Goal: Transaction & Acquisition: Purchase product/service

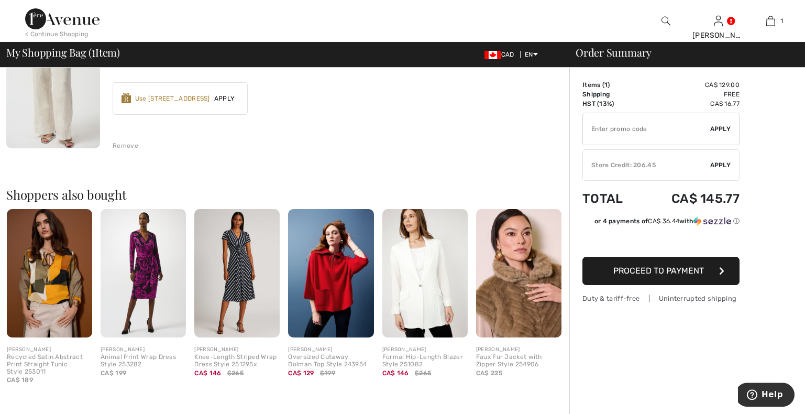
scroll to position [214, 0]
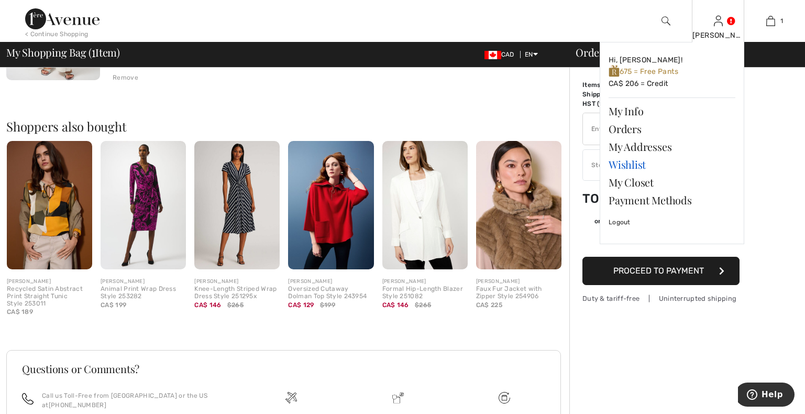
click at [622, 169] on link "Wishlist" at bounding box center [672, 165] width 127 height 18
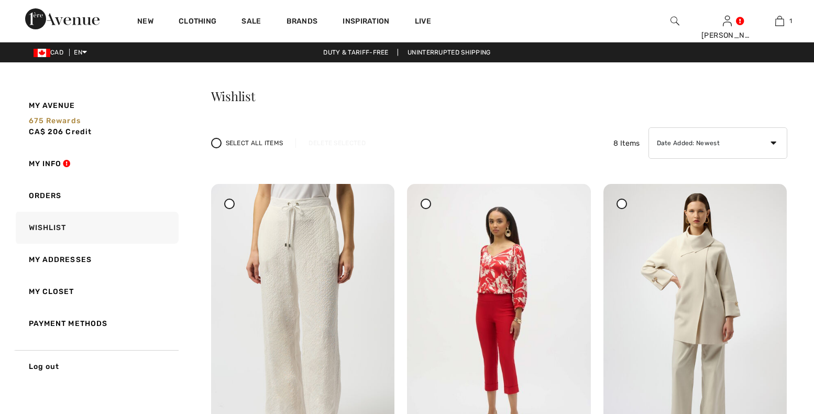
checkbox input "true"
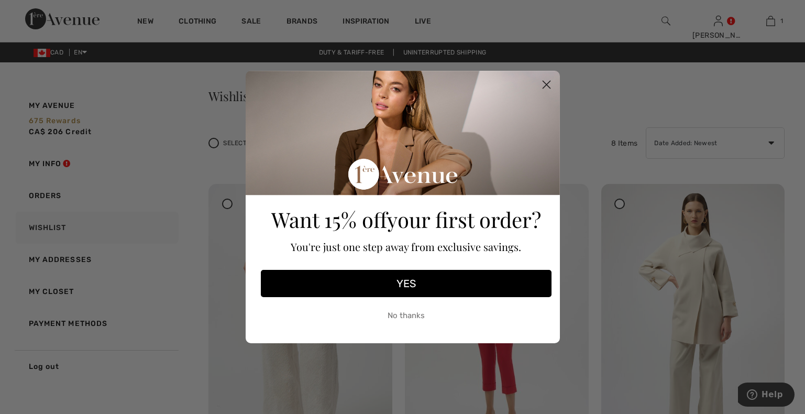
click at [547, 82] on circle "Close dialog" at bounding box center [545, 84] width 17 height 17
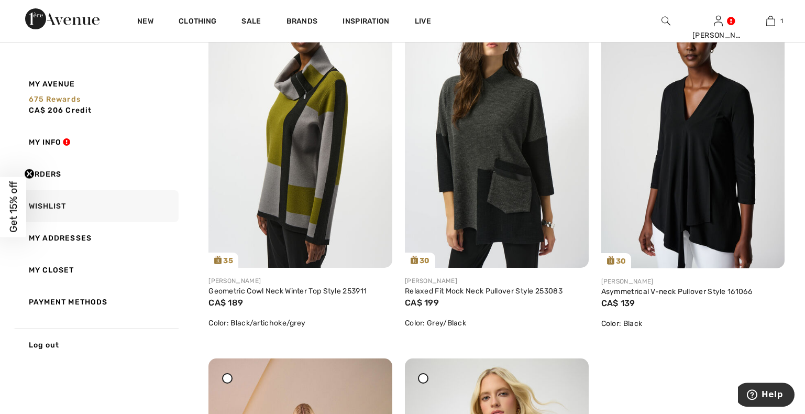
scroll to position [534, 0]
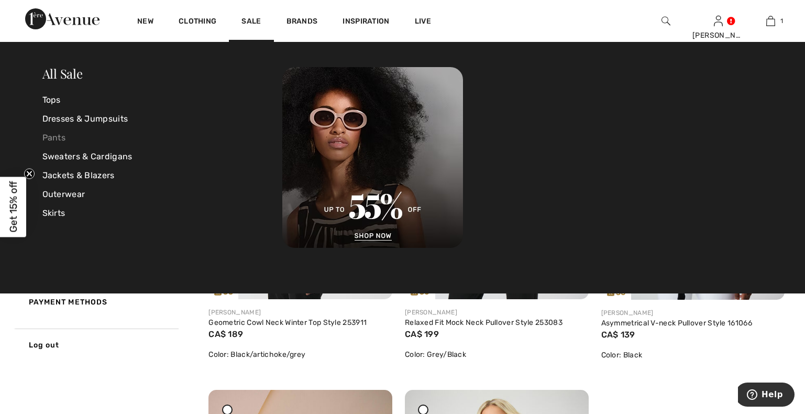
click at [54, 136] on link "Pants" at bounding box center [162, 137] width 240 height 19
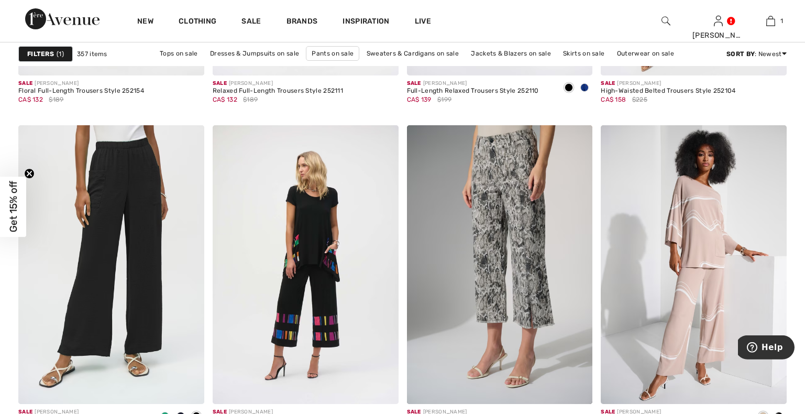
scroll to position [1816, 0]
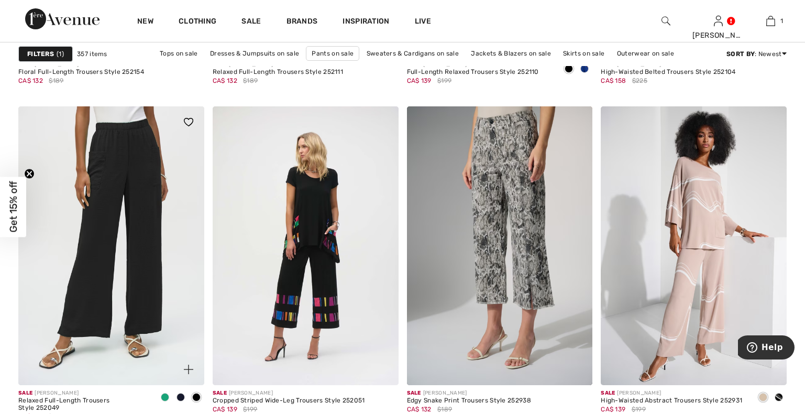
click at [166, 399] on span at bounding box center [165, 397] width 8 height 8
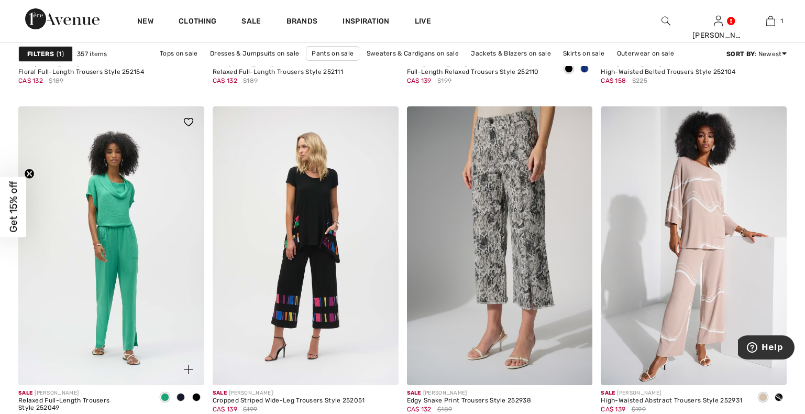
click at [183, 397] on span at bounding box center [181, 397] width 8 height 8
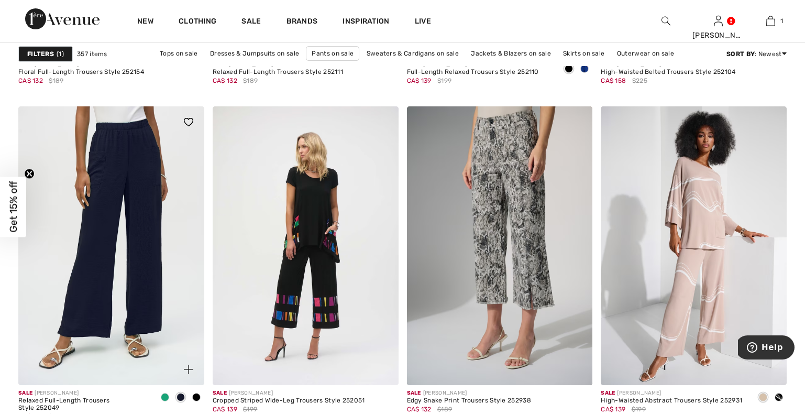
click at [197, 396] on span at bounding box center [196, 397] width 8 height 8
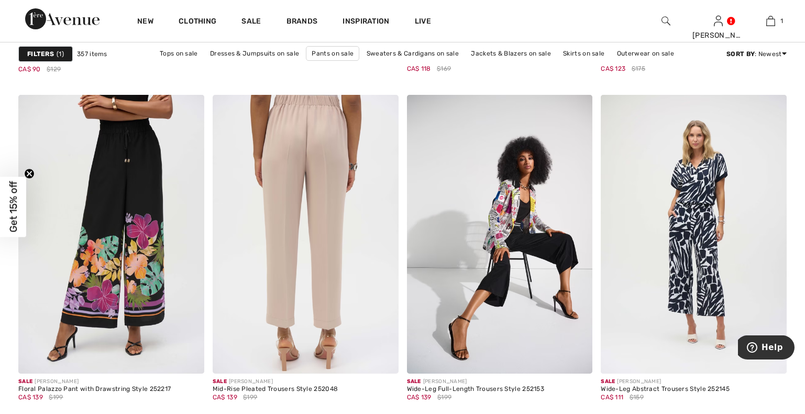
scroll to position [3312, 0]
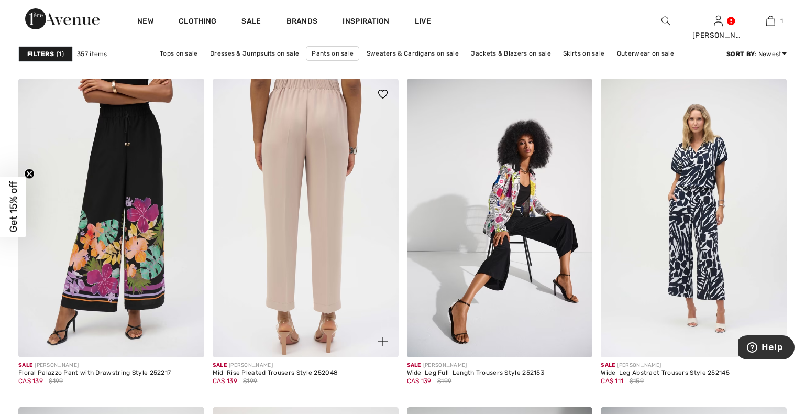
click at [289, 249] on img at bounding box center [306, 218] width 186 height 279
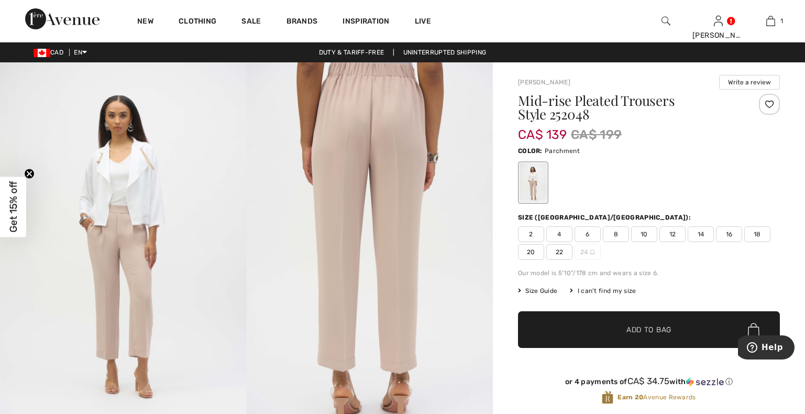
click at [114, 264] on img at bounding box center [123, 246] width 247 height 369
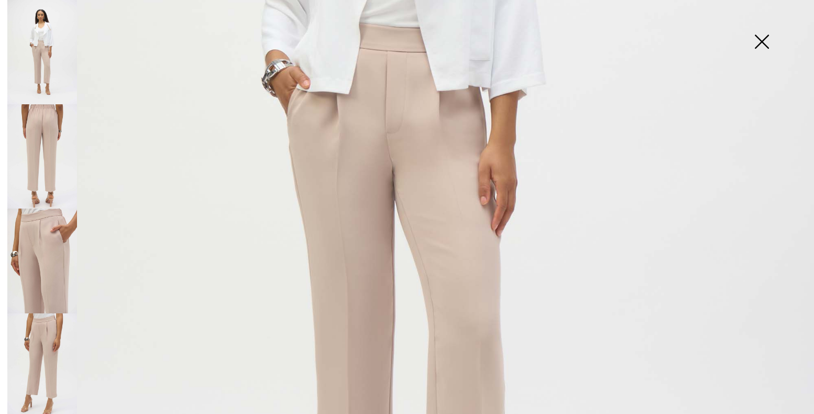
scroll to position [418, 0]
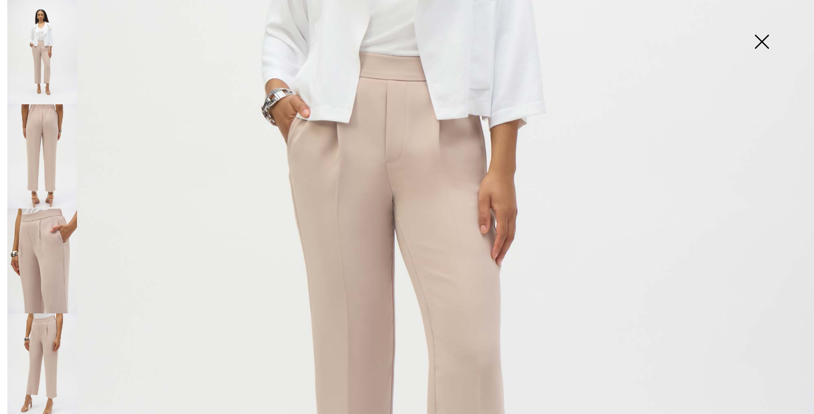
click at [48, 313] on img at bounding box center [42, 365] width 70 height 104
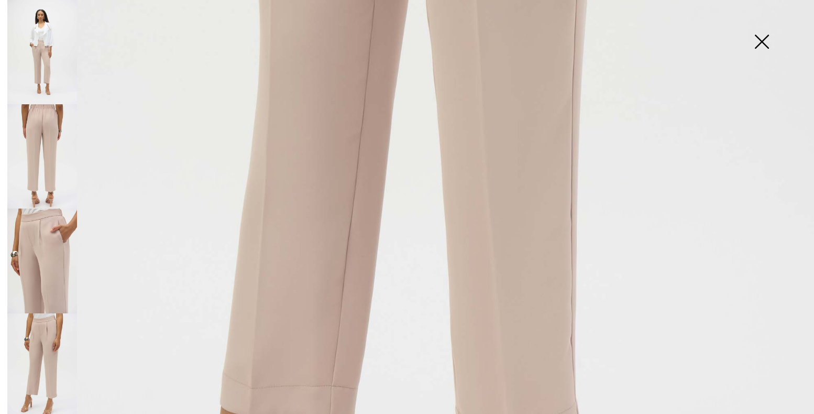
scroll to position [717, 0]
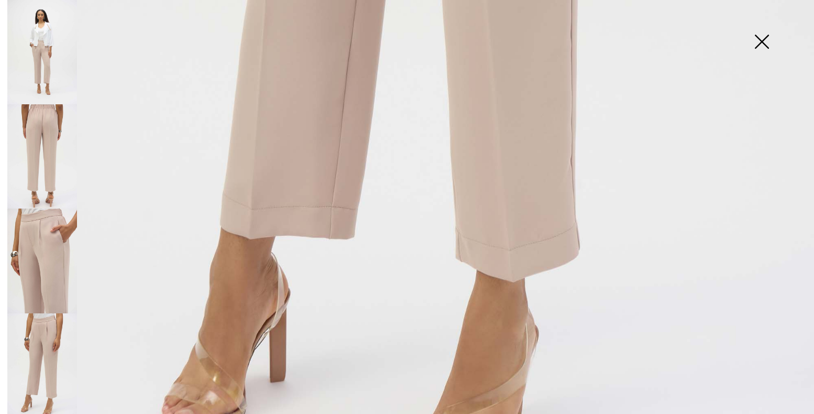
click at [39, 231] on img at bounding box center [42, 260] width 70 height 104
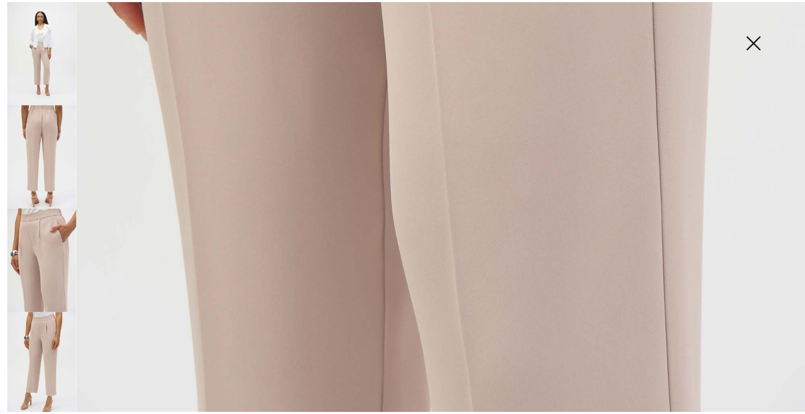
scroll to position [792, 0]
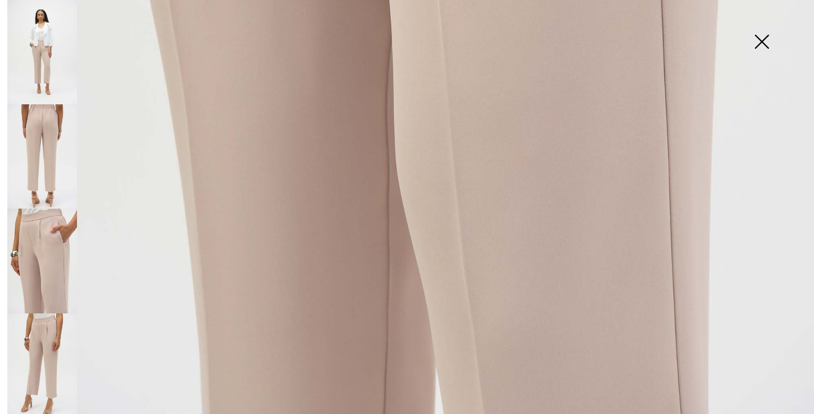
click at [45, 50] on img at bounding box center [42, 52] width 70 height 104
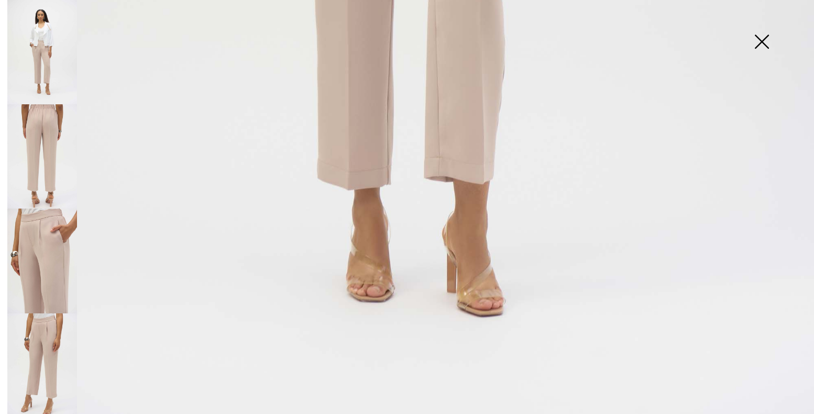
click at [763, 40] on img at bounding box center [761, 43] width 52 height 54
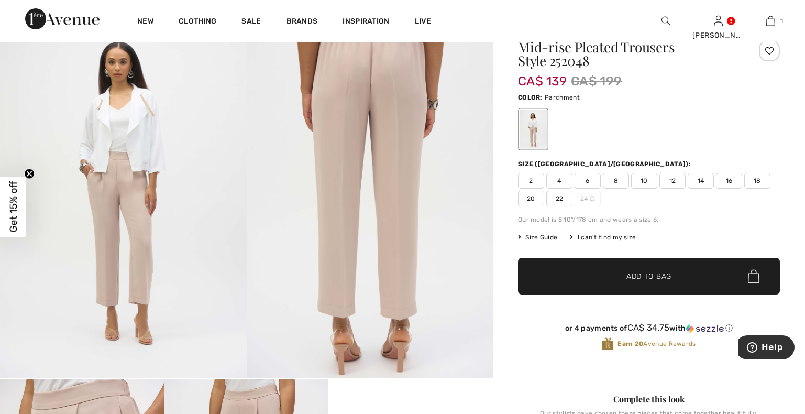
scroll to position [0, 0]
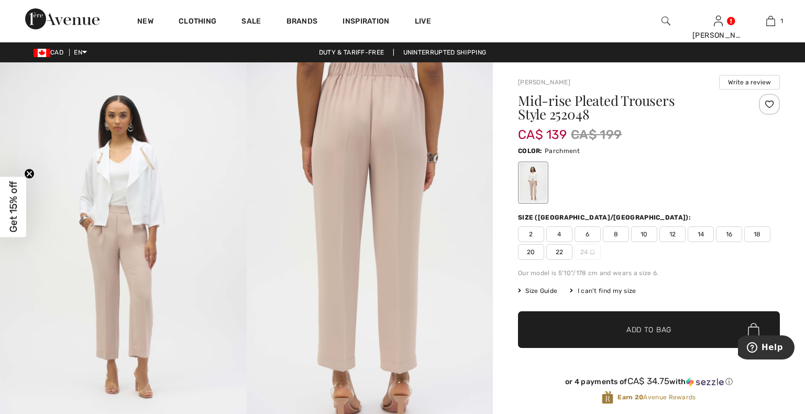
click at [751, 232] on span "18" at bounding box center [757, 234] width 26 height 16
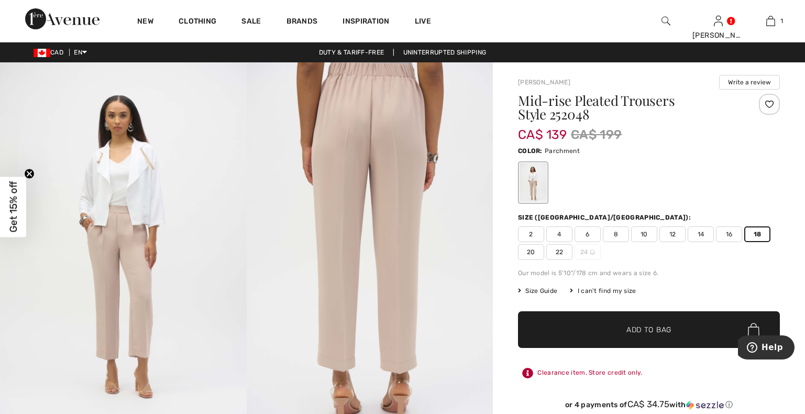
click at [652, 328] on span "Add to Bag" at bounding box center [648, 329] width 45 height 11
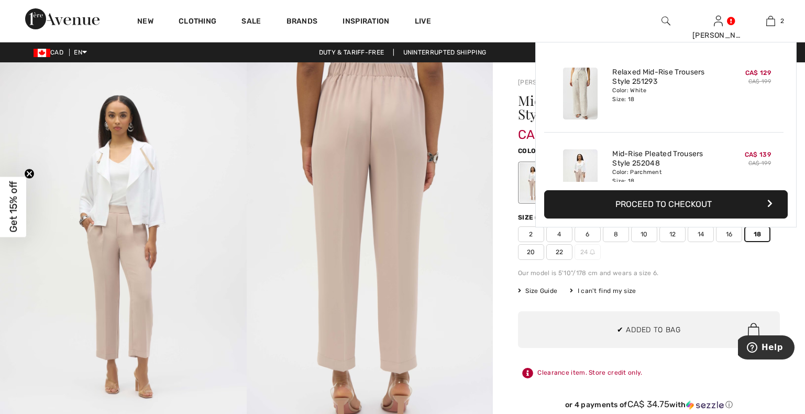
scroll to position [32, 0]
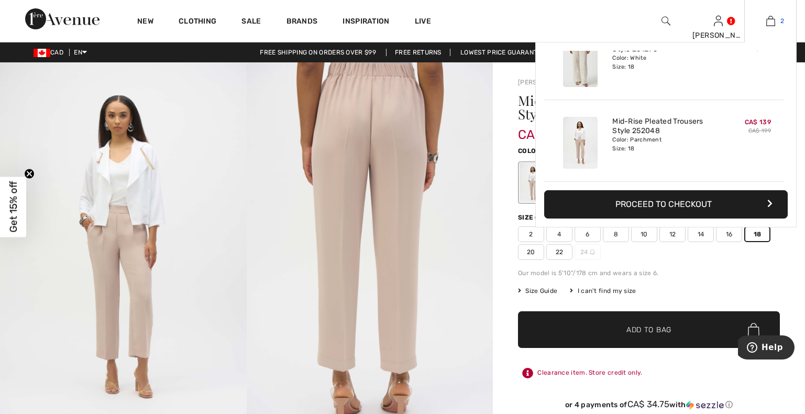
click at [773, 23] on img at bounding box center [770, 21] width 9 height 13
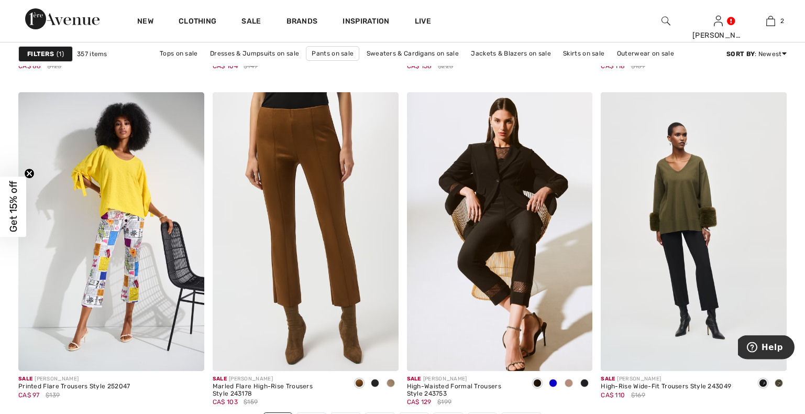
scroll to position [4755, 0]
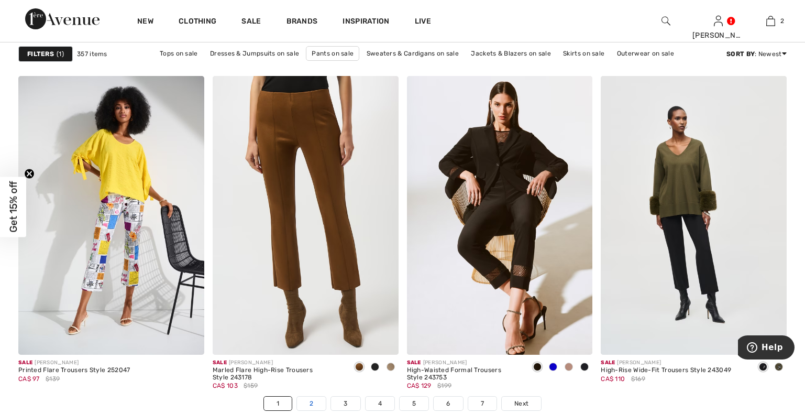
click at [312, 403] on link "2" at bounding box center [311, 403] width 29 height 14
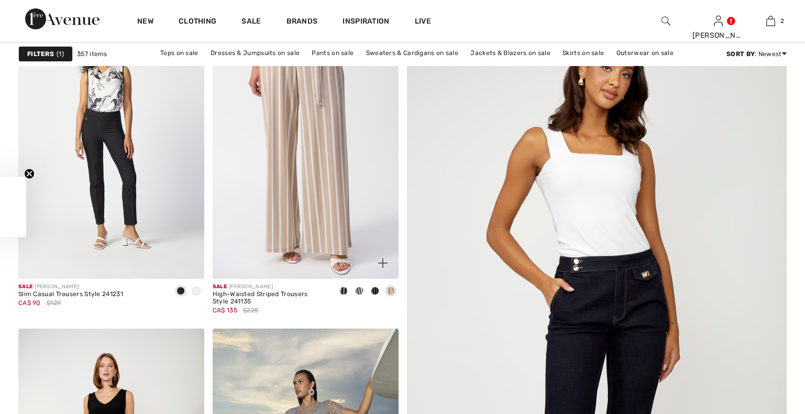
checkbox input "true"
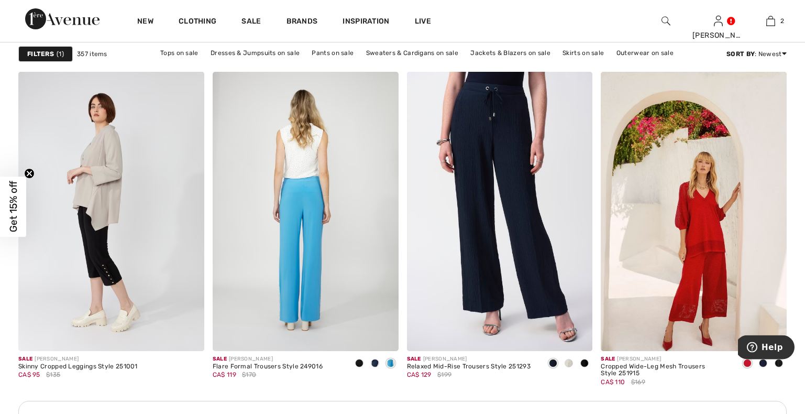
scroll to position [1068, 0]
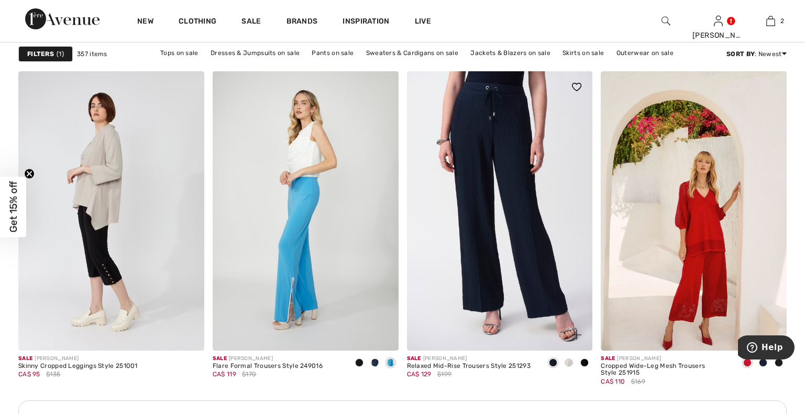
click at [570, 362] on span at bounding box center [569, 362] width 8 height 8
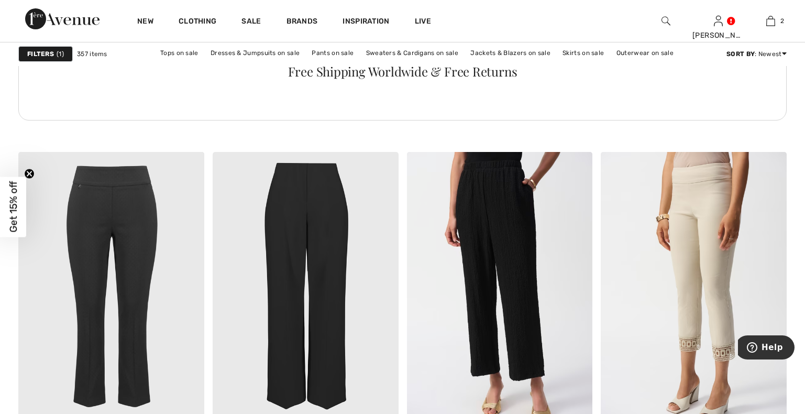
scroll to position [1496, 0]
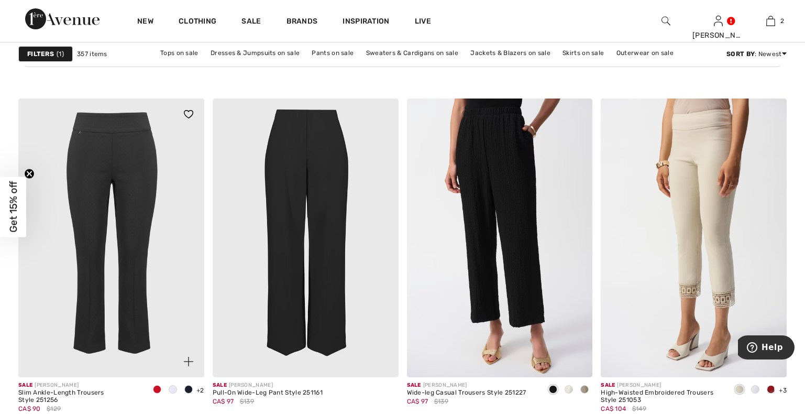
click at [190, 391] on span at bounding box center [188, 389] width 8 height 8
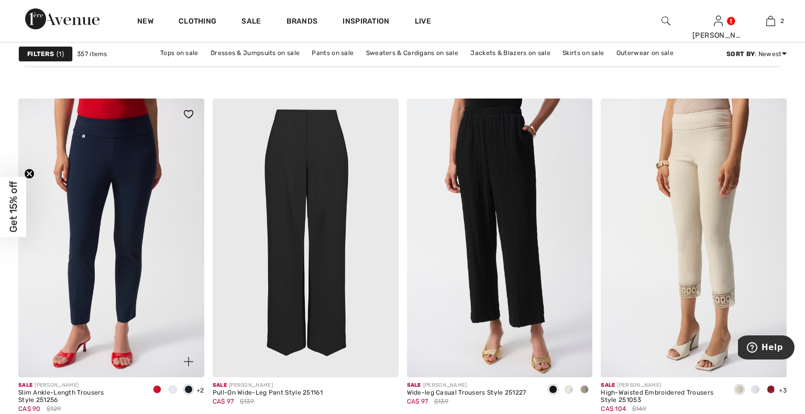
click at [174, 392] on span at bounding box center [173, 389] width 8 height 8
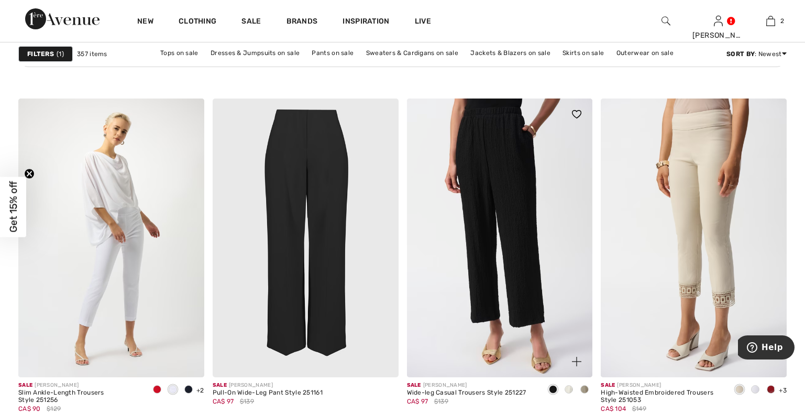
click at [571, 391] on span at bounding box center [569, 389] width 8 height 8
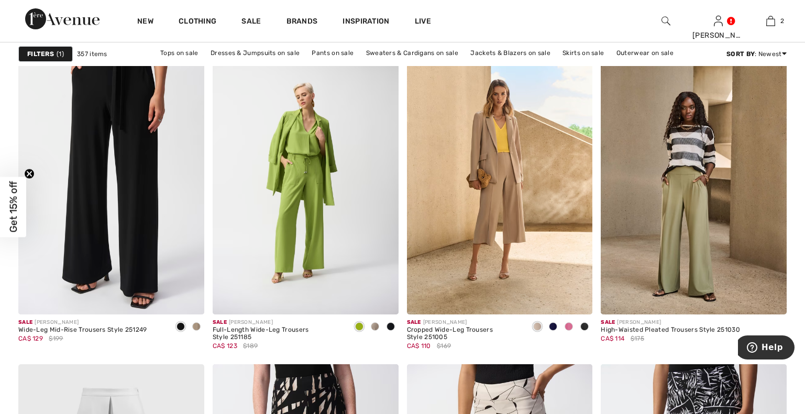
scroll to position [1870, 0]
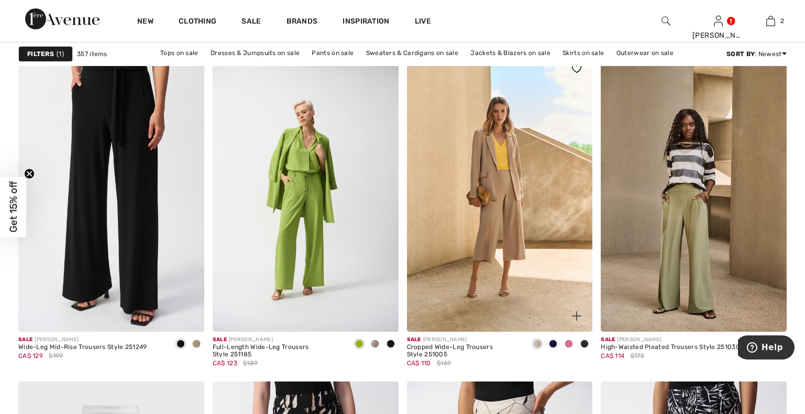
click at [536, 345] on span at bounding box center [537, 343] width 8 height 8
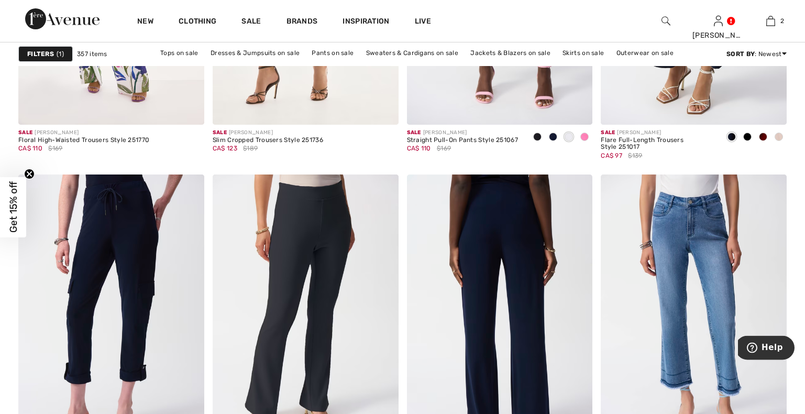
scroll to position [4434, 0]
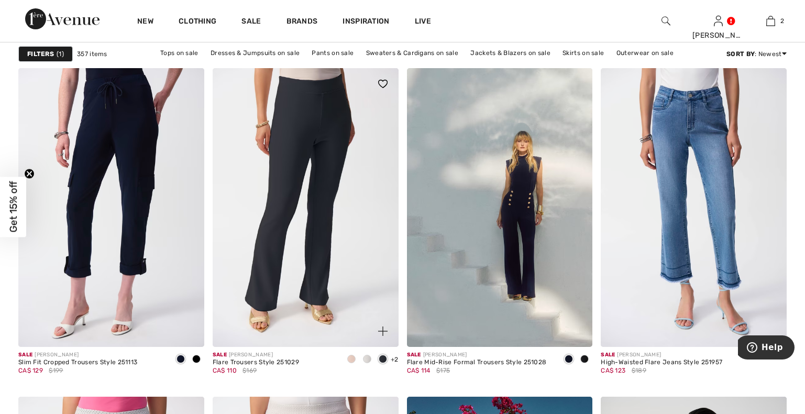
click at [349, 360] on span at bounding box center [351, 359] width 8 height 8
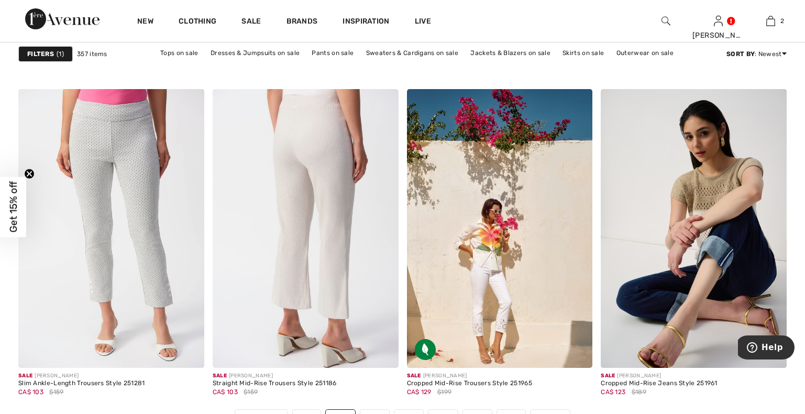
scroll to position [4755, 0]
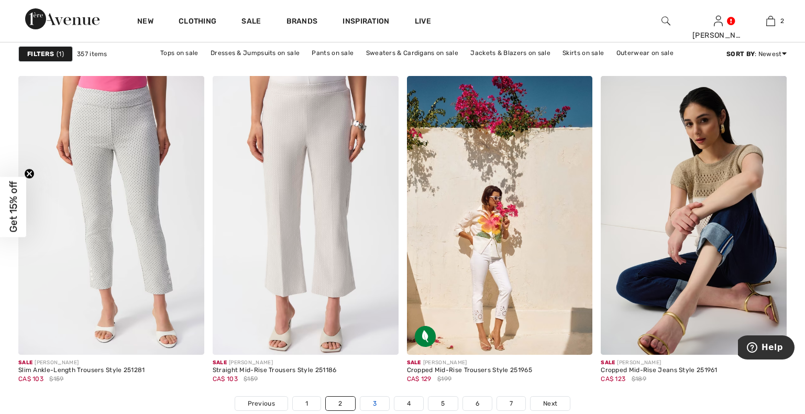
click at [370, 406] on link "3" at bounding box center [374, 403] width 29 height 14
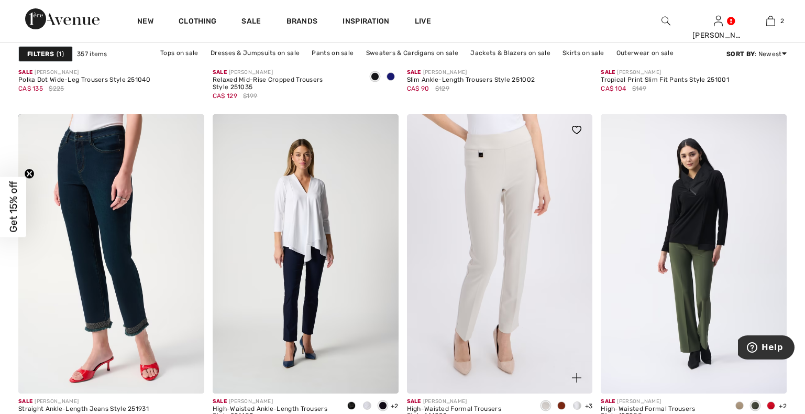
scroll to position [2190, 0]
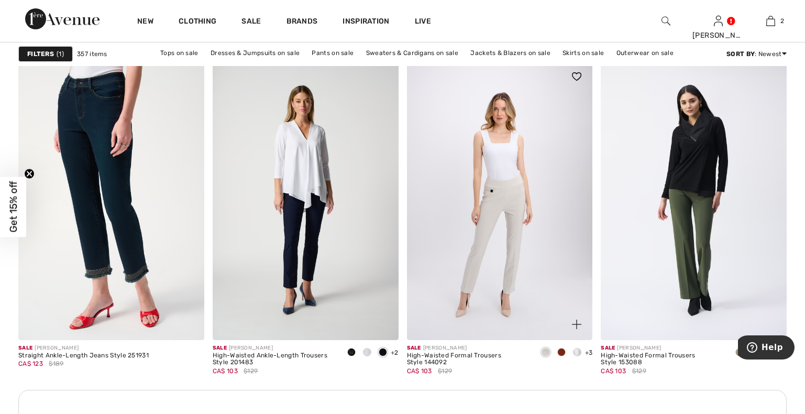
click at [545, 353] on span at bounding box center [546, 352] width 8 height 8
click at [577, 352] on span at bounding box center [577, 352] width 8 height 8
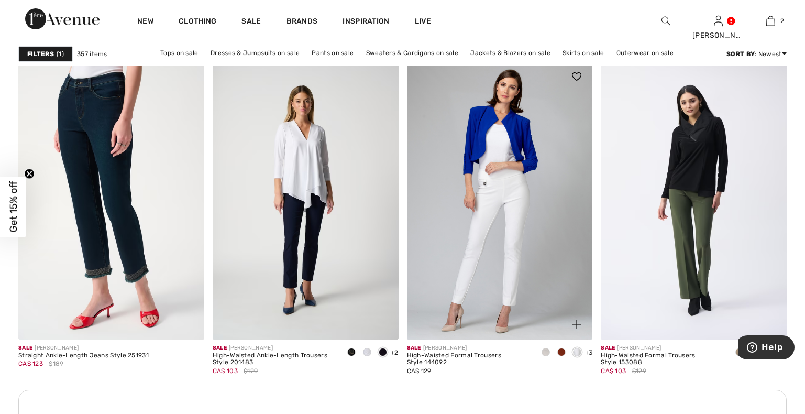
click at [544, 350] on span at bounding box center [546, 352] width 8 height 8
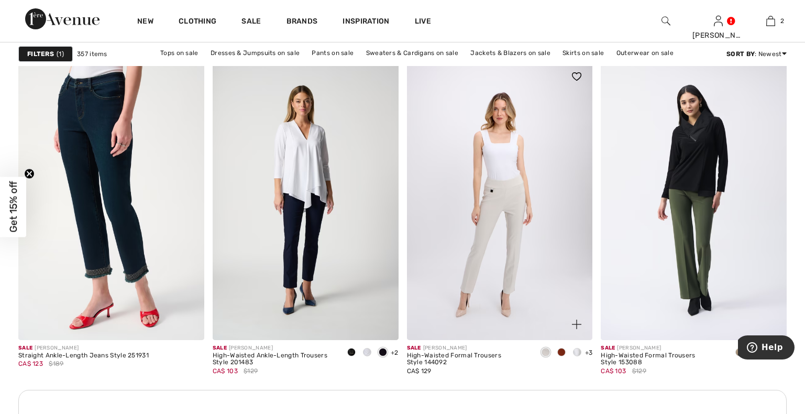
click at [590, 354] on span "+3" at bounding box center [589, 352] width 8 height 7
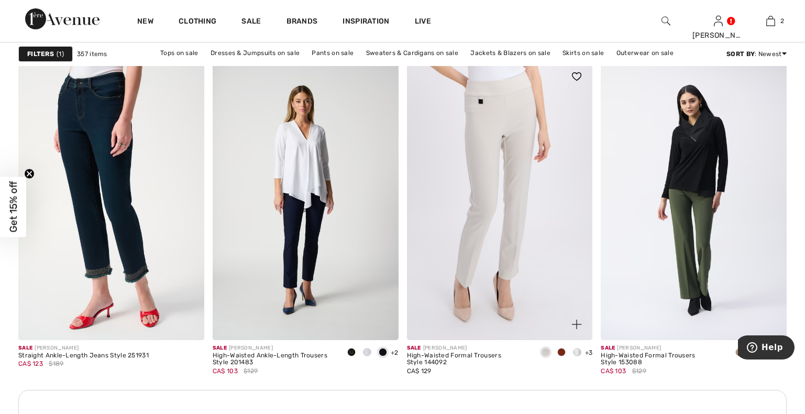
click at [510, 208] on img at bounding box center [500, 200] width 186 height 279
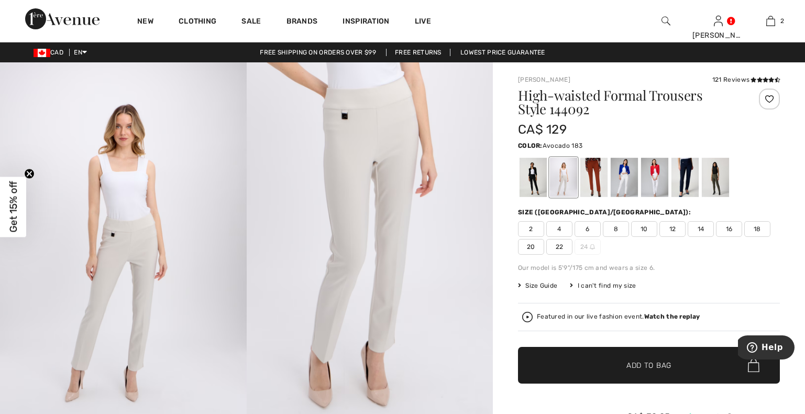
click at [716, 188] on div at bounding box center [715, 177] width 27 height 39
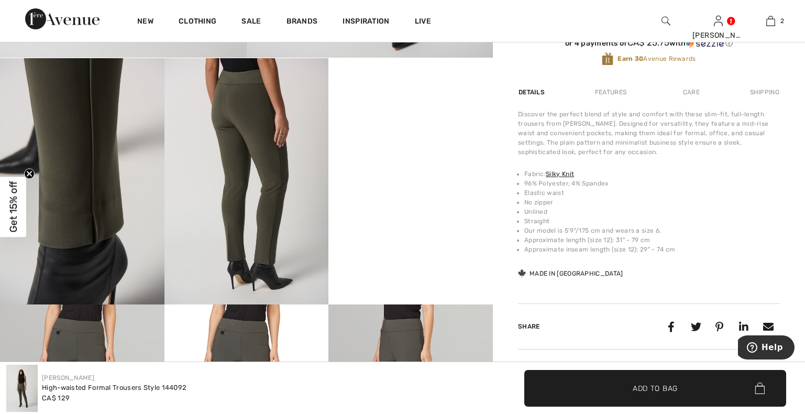
scroll to position [107, 0]
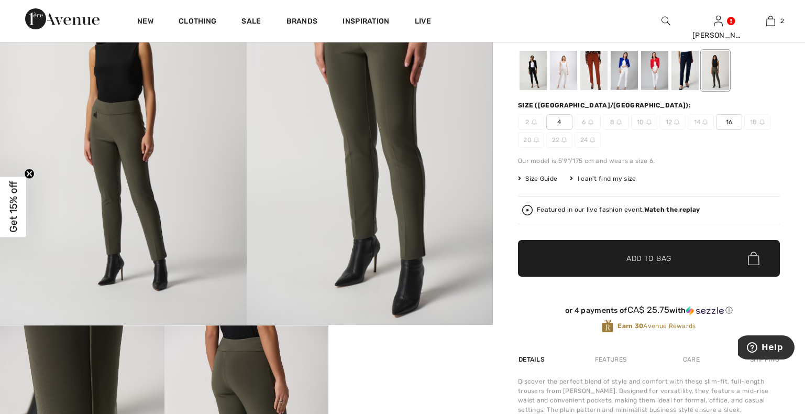
click at [650, 256] on span "Add to Bag" at bounding box center [648, 258] width 45 height 11
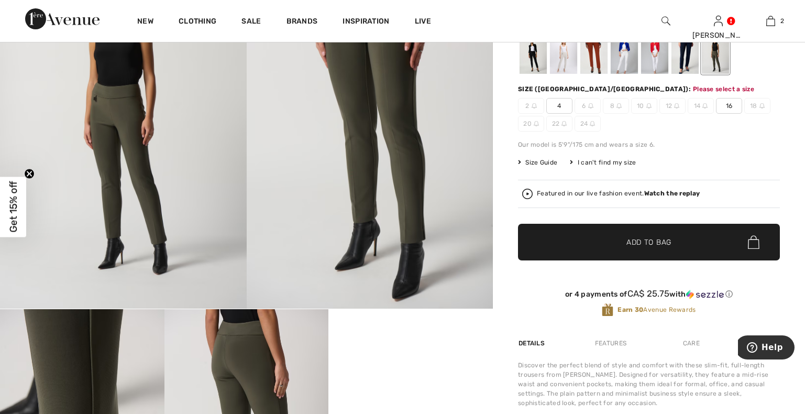
scroll to position [124, 0]
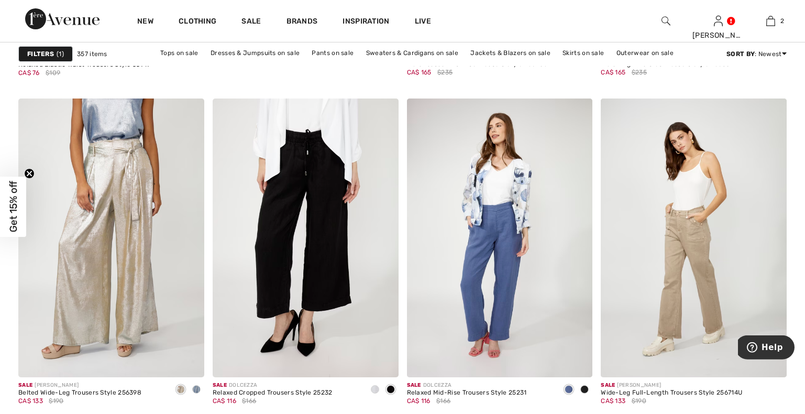
scroll to position [3312, 0]
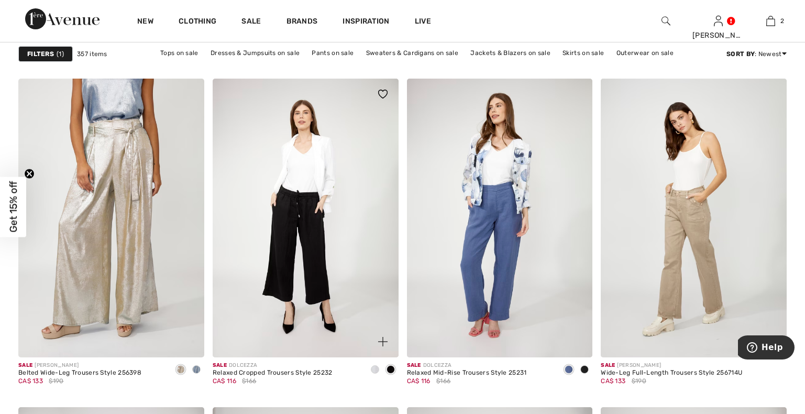
click at [376, 366] on span at bounding box center [375, 369] width 8 height 8
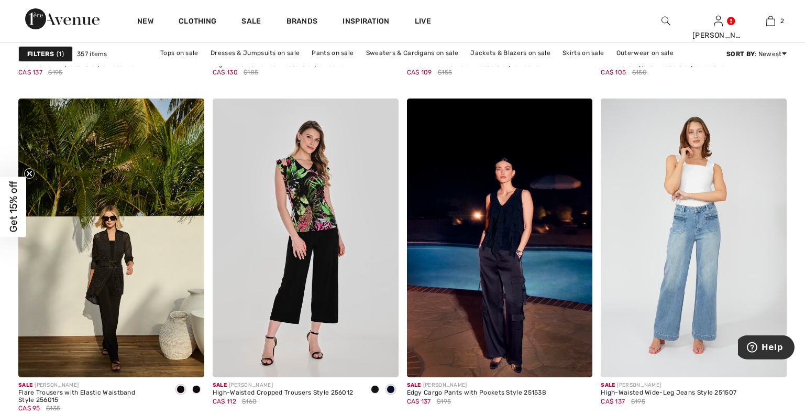
scroll to position [4755, 0]
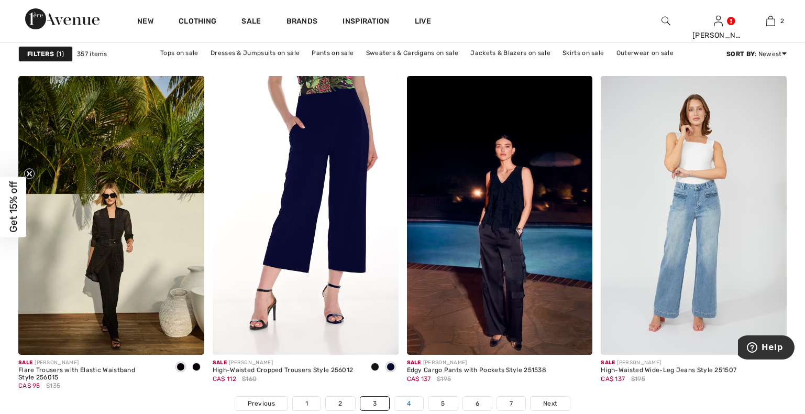
click at [409, 407] on link "4" at bounding box center [408, 403] width 29 height 14
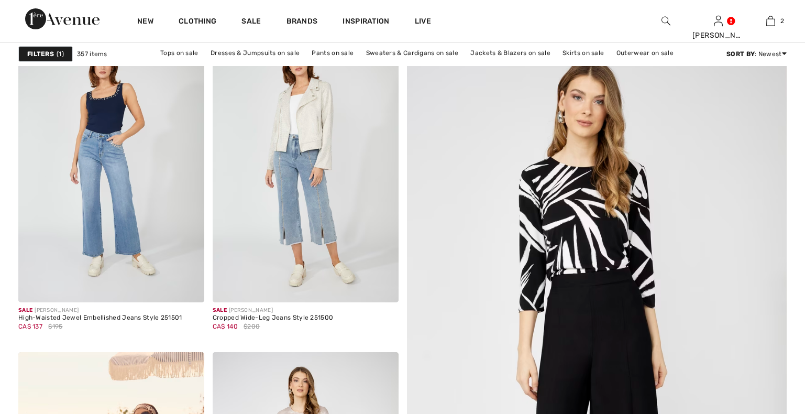
checkbox input "true"
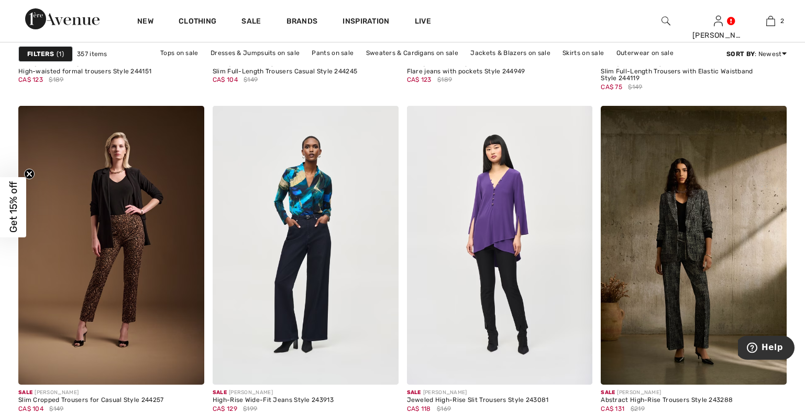
scroll to position [4755, 0]
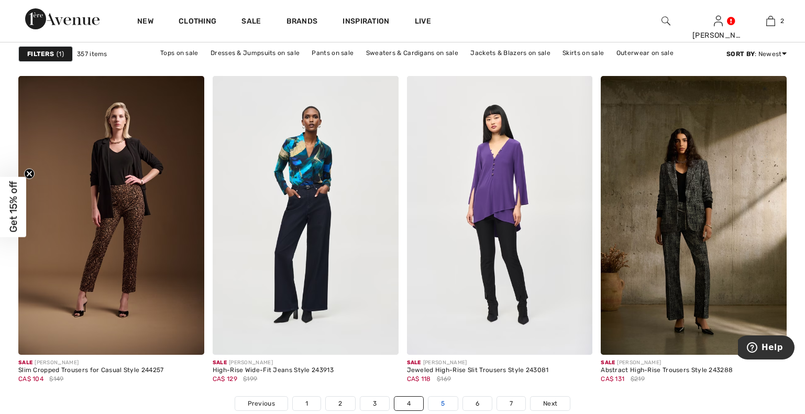
click at [440, 402] on link "5" at bounding box center [442, 403] width 29 height 14
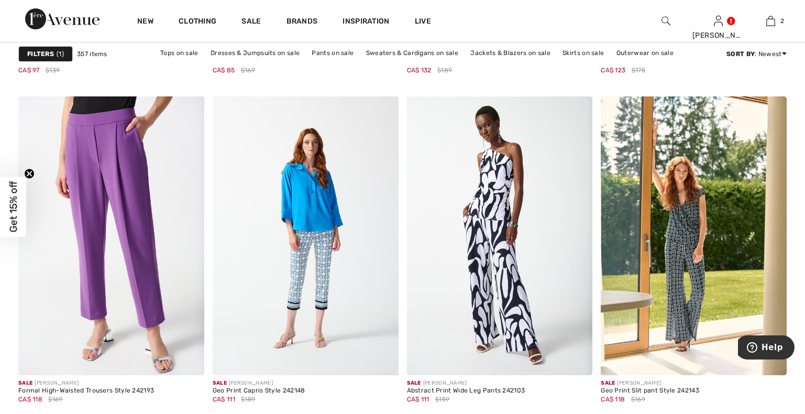
scroll to position [4755, 0]
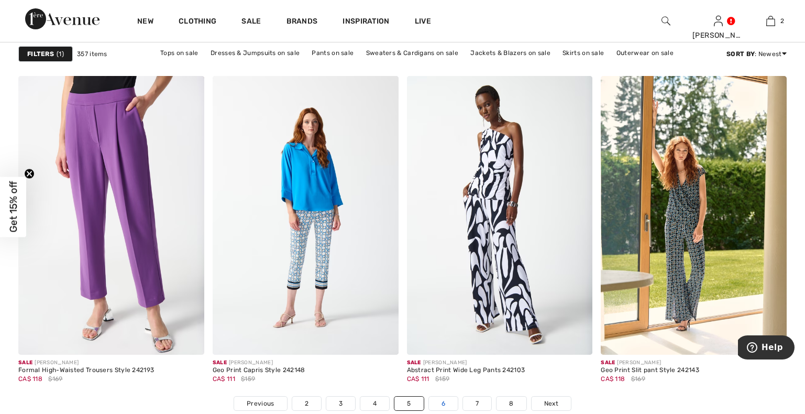
click at [444, 405] on link "6" at bounding box center [443, 403] width 29 height 14
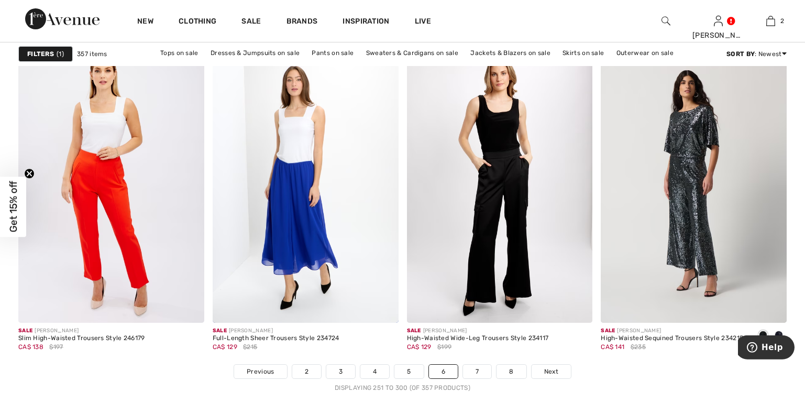
scroll to position [4808, 0]
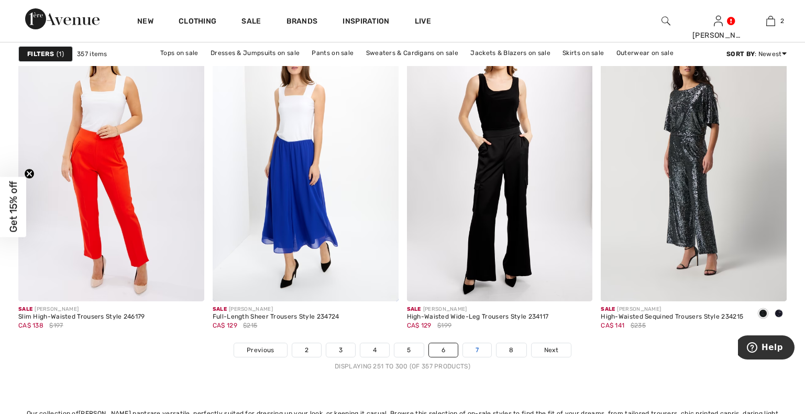
click at [472, 352] on link "7" at bounding box center [477, 350] width 28 height 14
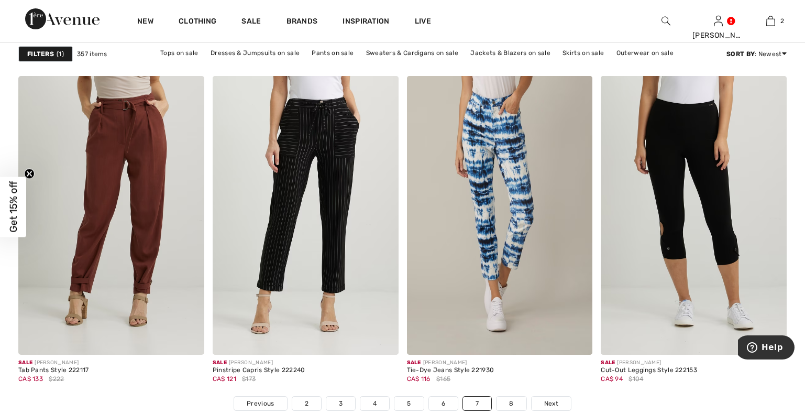
scroll to position [4776, 0]
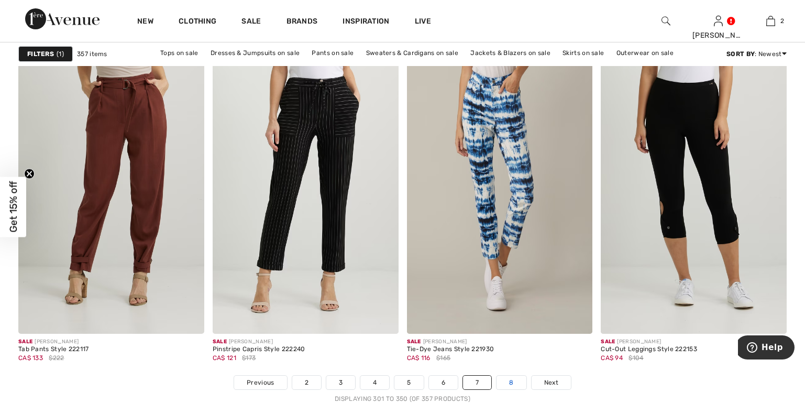
click at [505, 387] on link "8" at bounding box center [511, 383] width 29 height 14
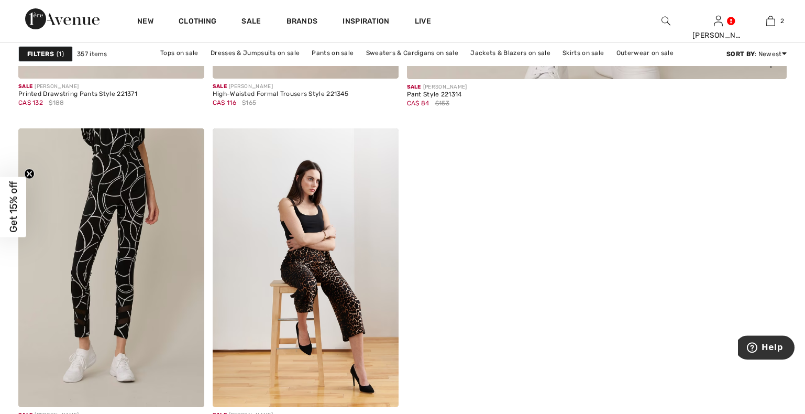
scroll to position [695, 0]
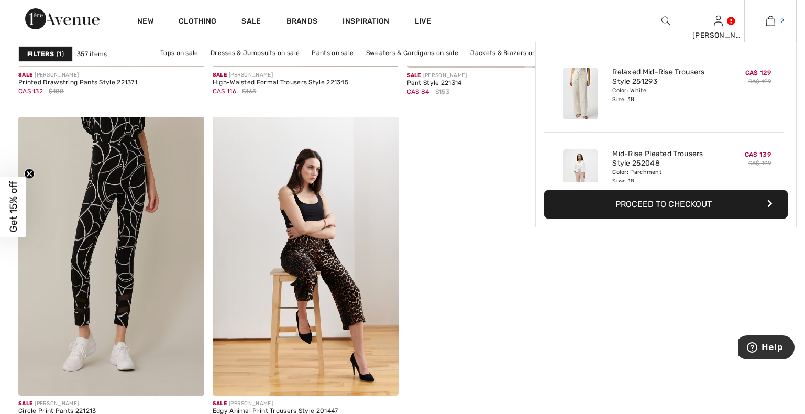
click at [772, 21] on img at bounding box center [770, 21] width 9 height 13
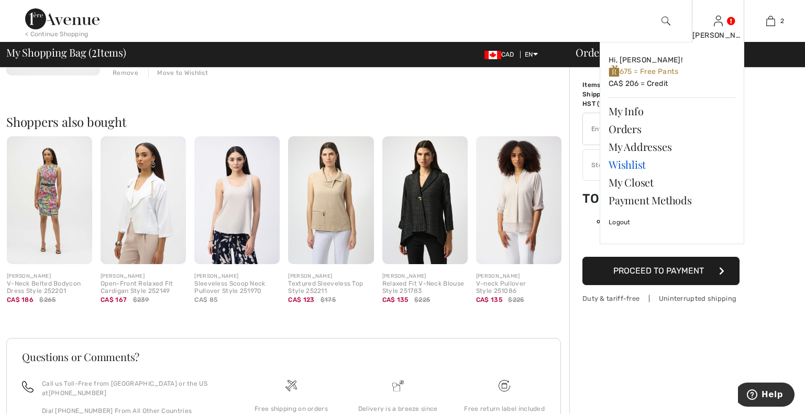
click at [629, 162] on link "Wishlist" at bounding box center [672, 165] width 127 height 18
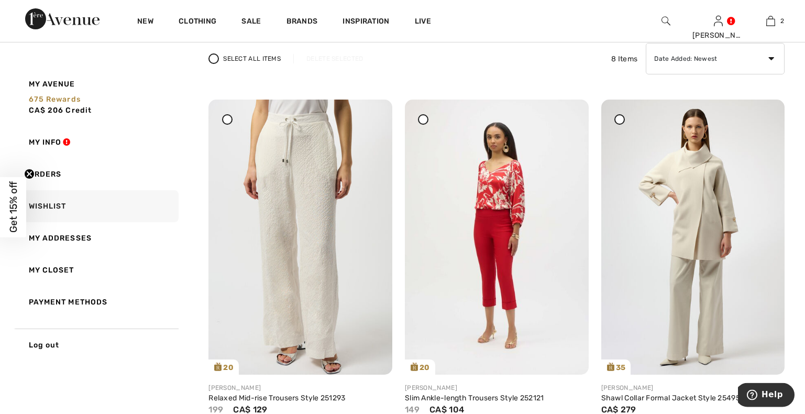
scroll to position [107, 0]
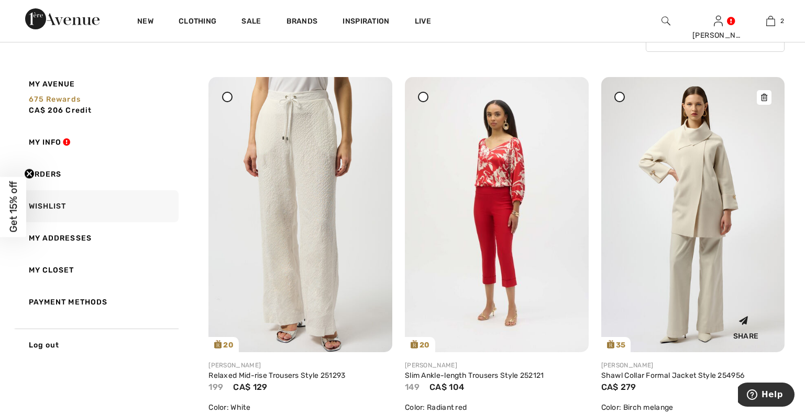
click at [715, 203] on img at bounding box center [693, 214] width 184 height 275
